Goal: Find specific page/section: Find specific page/section

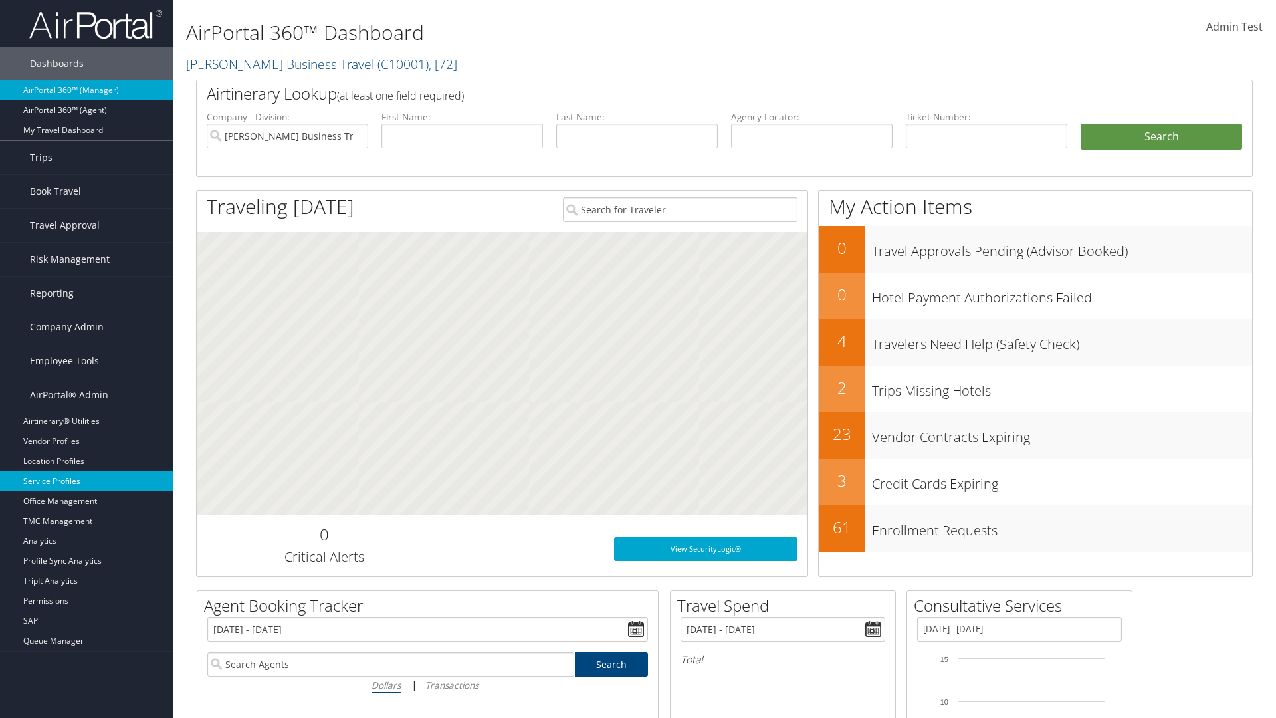
click at [86, 481] on link "Service Profiles" at bounding box center [86, 481] width 173 height 20
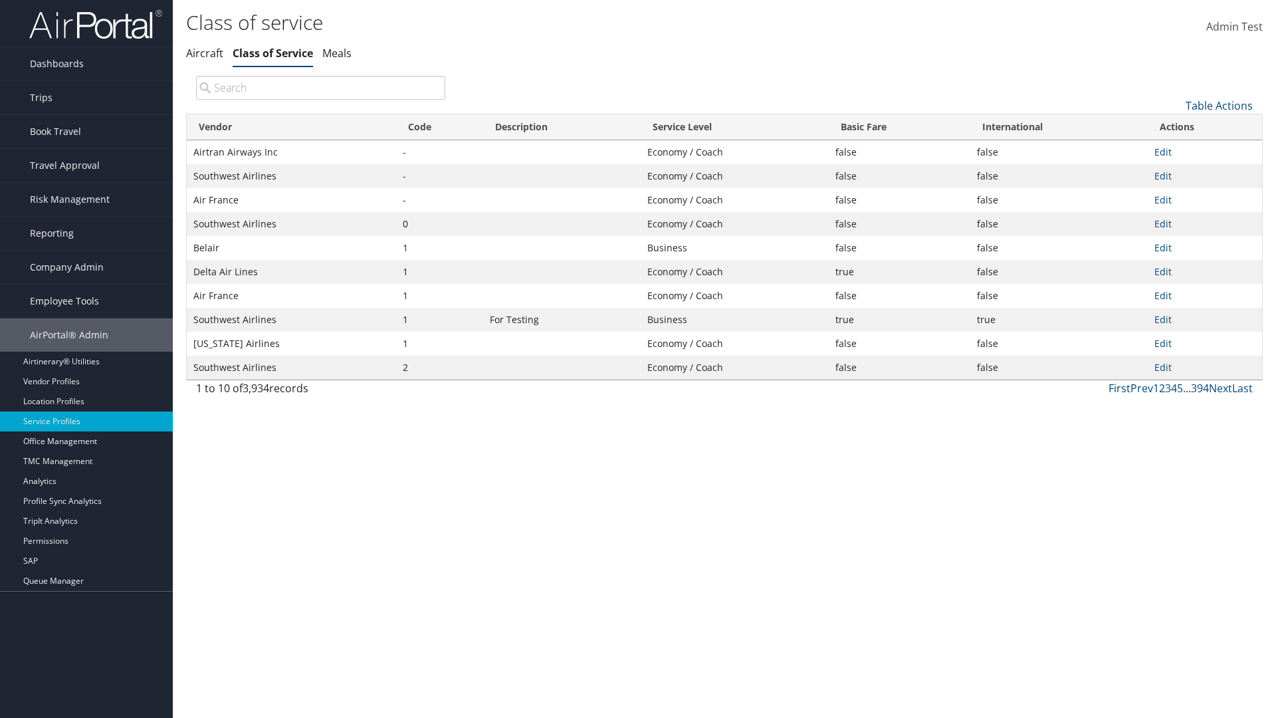
click at [439, 127] on th "Code" at bounding box center [439, 127] width 87 height 26
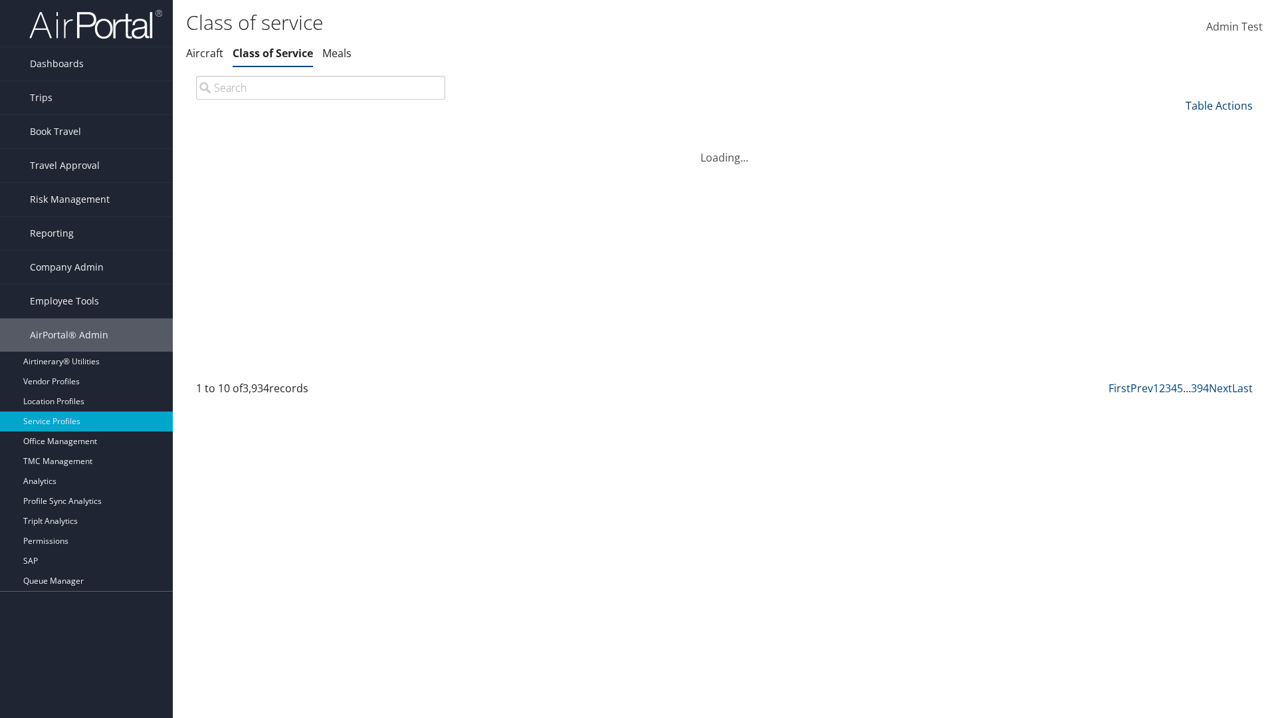
click at [439, 127] on th "Code" at bounding box center [439, 127] width 87 height 26
click at [1219, 105] on link "Table Actions" at bounding box center [1219, 105] width 67 height 15
click at [1175, 193] on link "Page Length" at bounding box center [1175, 194] width 175 height 23
